Goal: Task Accomplishment & Management: Manage account settings

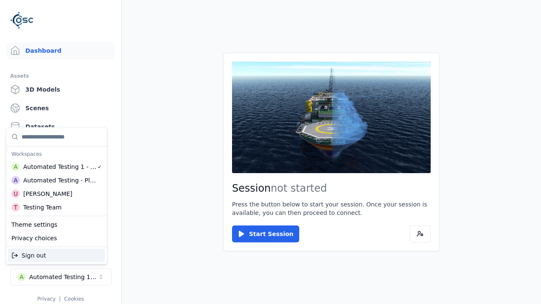
click at [57, 180] on div "Automated Testing - Playwright" at bounding box center [59, 180] width 73 height 8
click at [270, 152] on html "Support Dashboard Assets 3D Models Scenes Datasets Recordings Support Documenta…" at bounding box center [270, 152] width 541 height 304
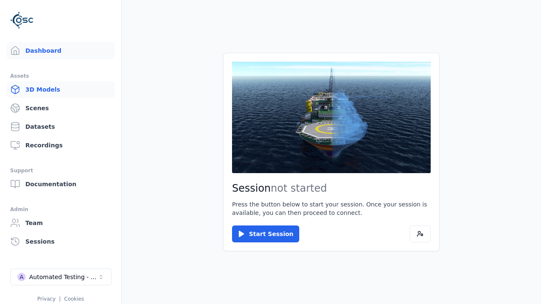
click at [60, 90] on link "3D Models" at bounding box center [61, 89] width 108 height 17
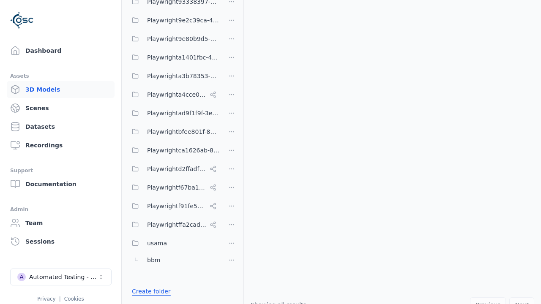
click at [149, 292] on link "Create folder" at bounding box center [151, 291] width 39 height 8
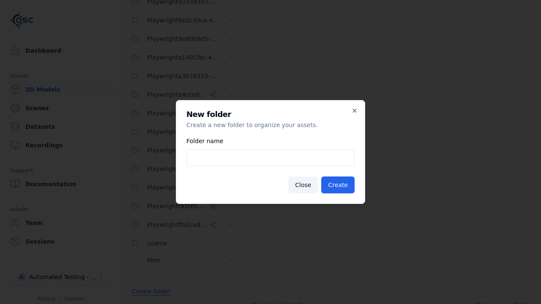
type input "**********"
click at [339, 185] on button "Create" at bounding box center [337, 185] width 33 height 17
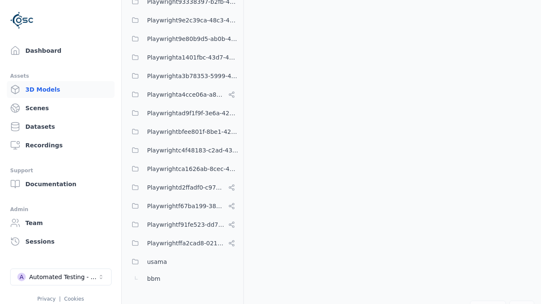
scroll to position [389, 0]
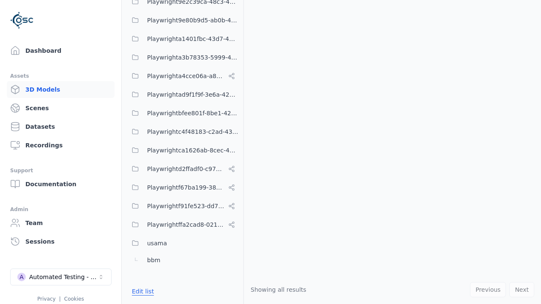
click at [141, 292] on button "Edit list" at bounding box center [143, 291] width 32 height 15
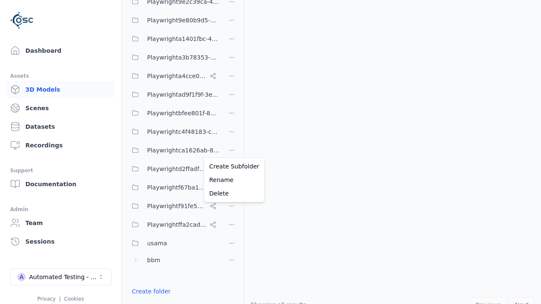
click at [232, 149] on html "Support Dashboard Assets 3D Models Scenes Datasets Recordings Support Documenta…" at bounding box center [270, 152] width 541 height 304
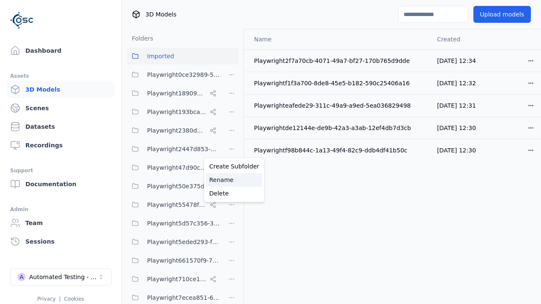
click at [231, 180] on div "Rename" at bounding box center [234, 180] width 57 height 14
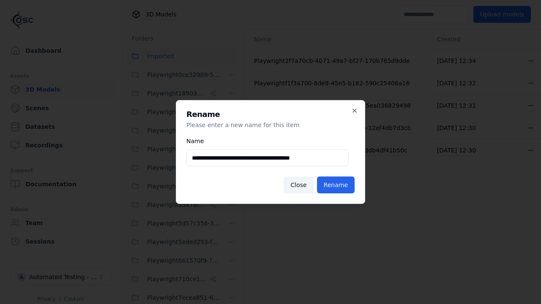
click at [268, 158] on input "**********" at bounding box center [267, 158] width 162 height 17
type input "**********"
click at [336, 185] on button "Rename" at bounding box center [336, 185] width 38 height 17
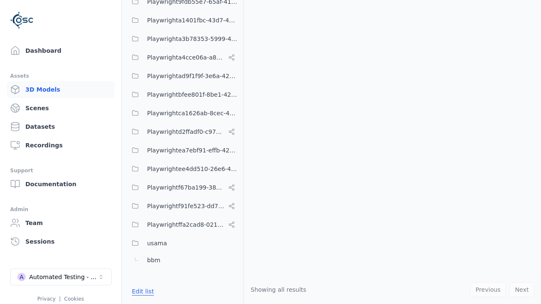
click at [141, 292] on button "Edit list" at bounding box center [143, 291] width 32 height 15
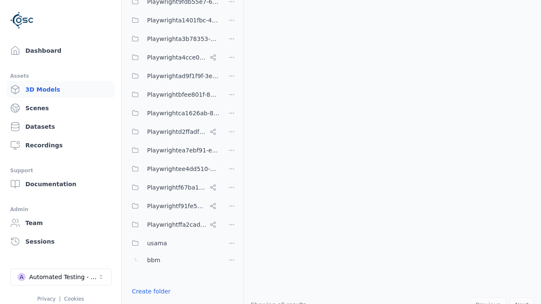
click at [232, 152] on html "Support Dashboard Assets 3D Models Scenes Datasets Recordings Support Documenta…" at bounding box center [270, 152] width 541 height 304
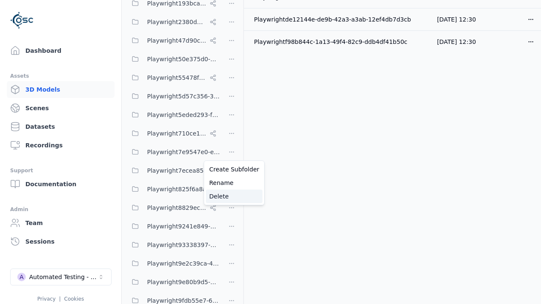
click at [231, 197] on div "Delete" at bounding box center [234, 197] width 57 height 14
